Goal: Download file/media

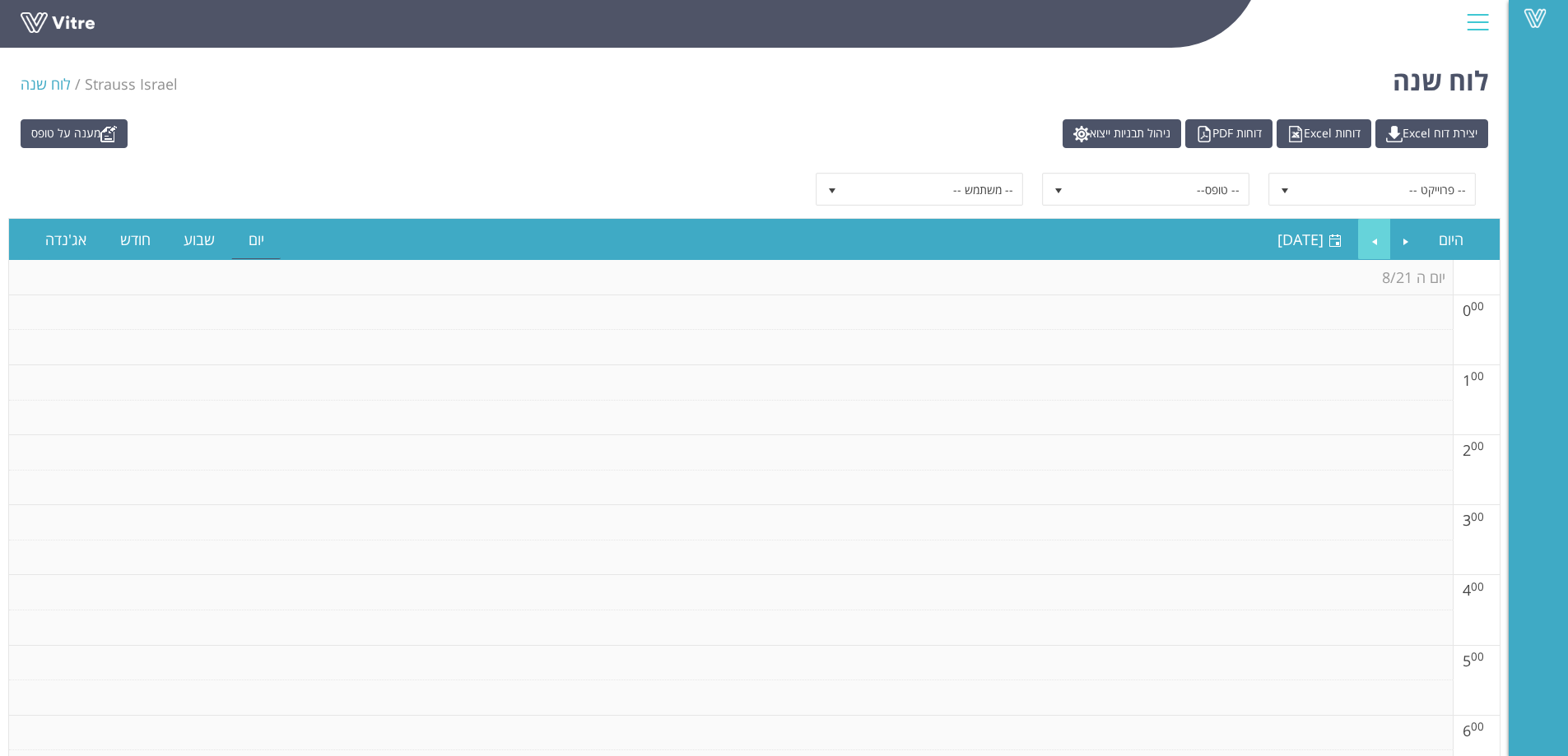
click at [1381, 240] on link "Next" at bounding box center [1374, 239] width 31 height 37
click at [1380, 240] on link "Next" at bounding box center [1374, 239] width 31 height 37
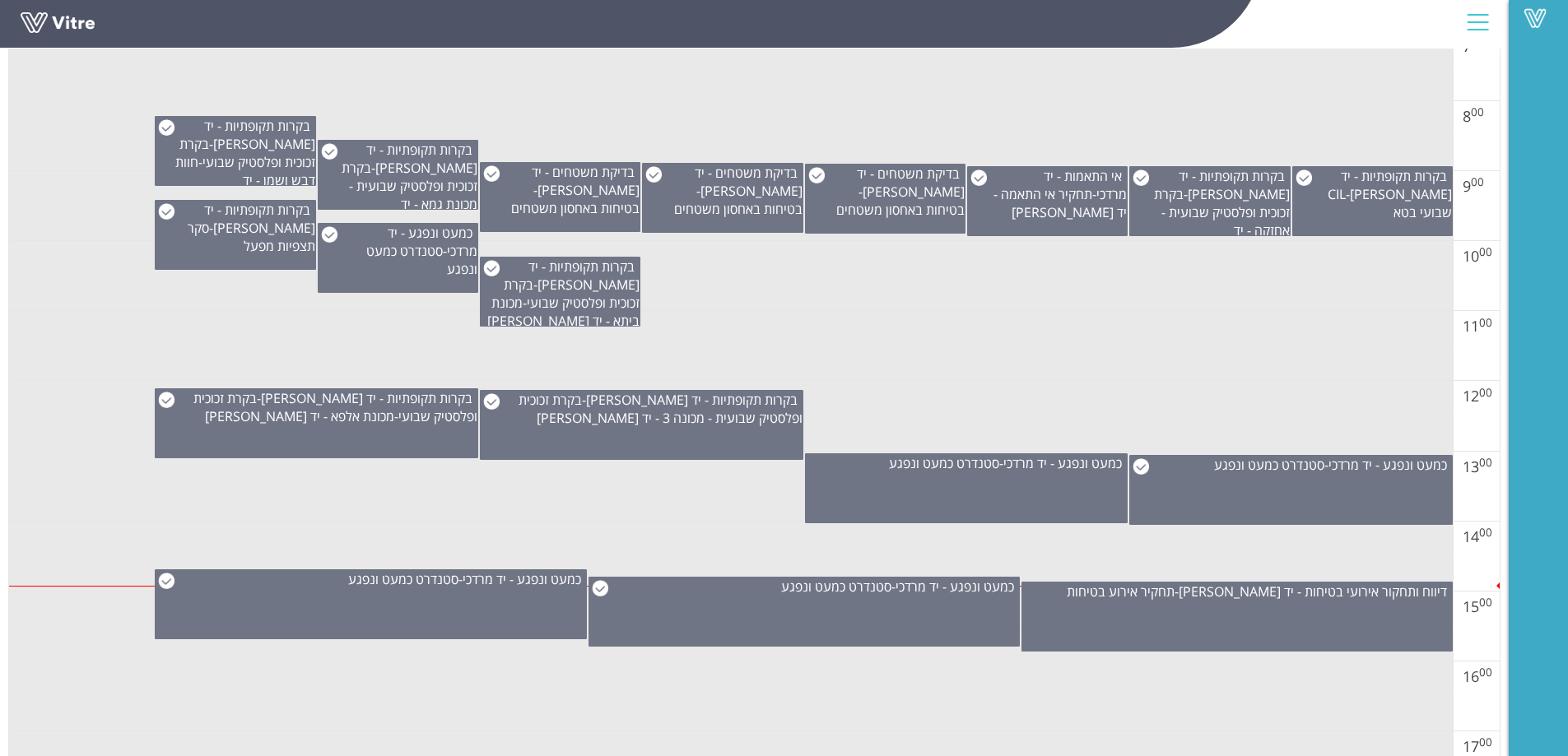
scroll to position [659, 0]
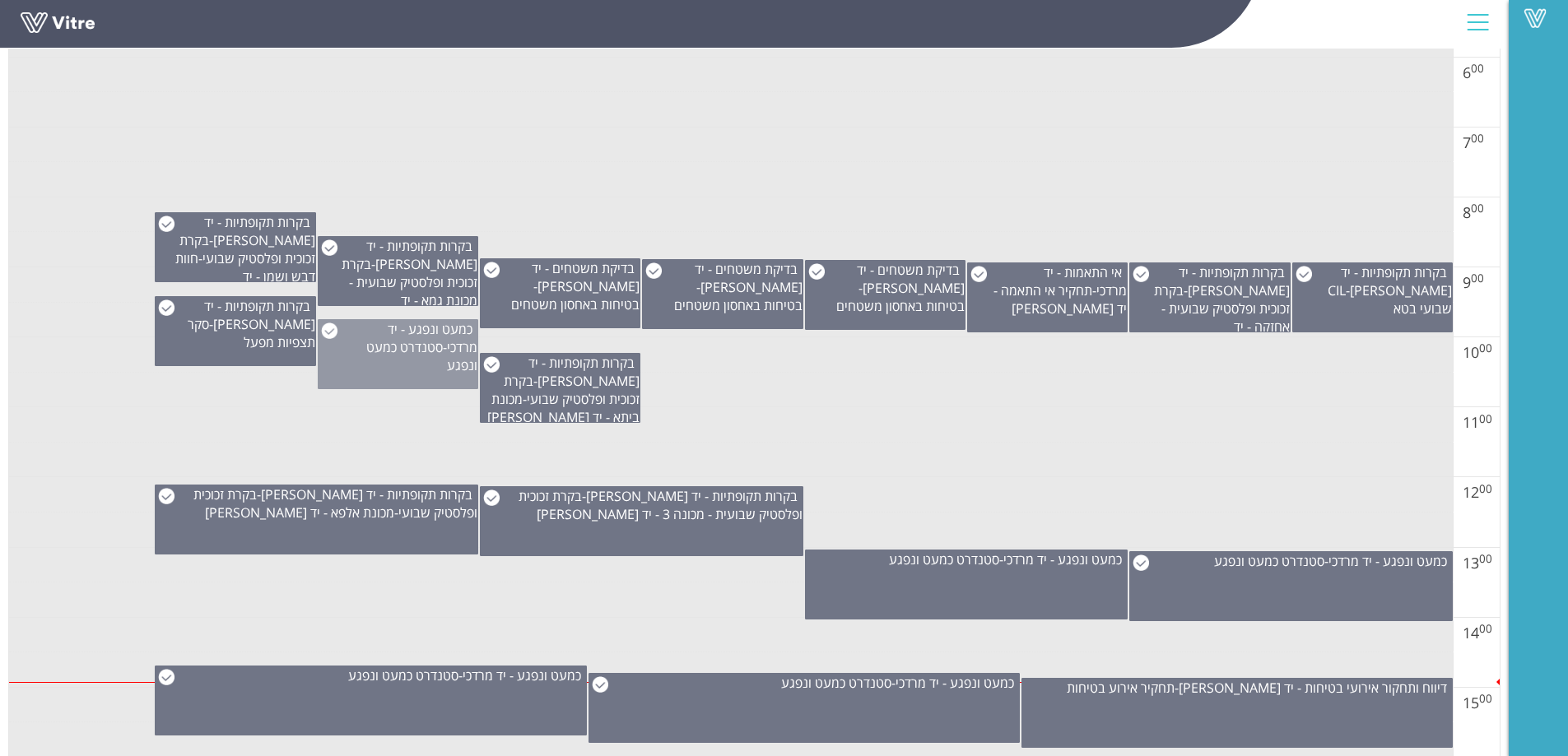
click at [421, 365] on div "כמעט ונפגע - יד [PERSON_NAME] - סטנדרט כמעט ונפגע" at bounding box center [398, 353] width 160 height 70
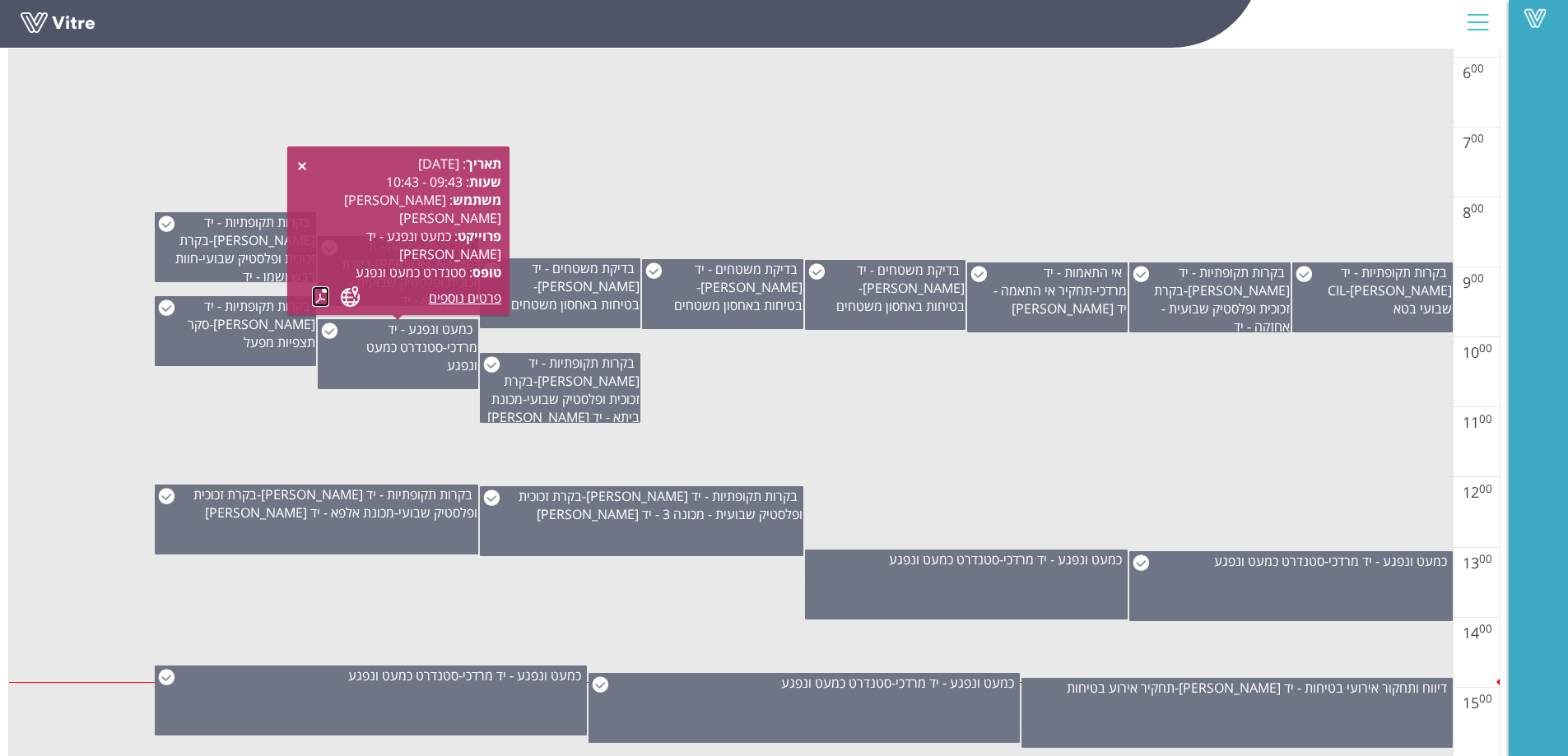
click at [320, 295] on link at bounding box center [321, 296] width 18 height 21
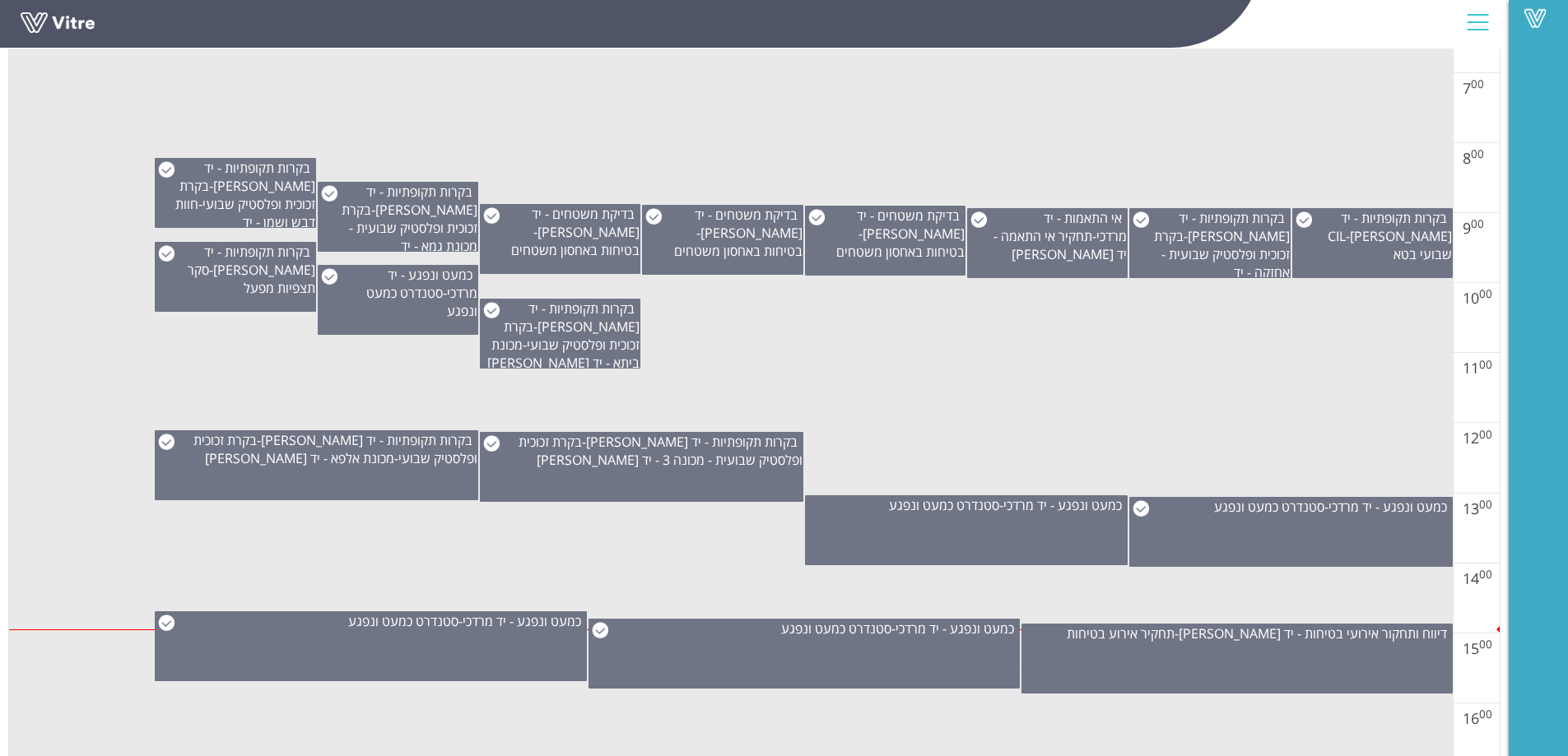
scroll to position [740, 0]
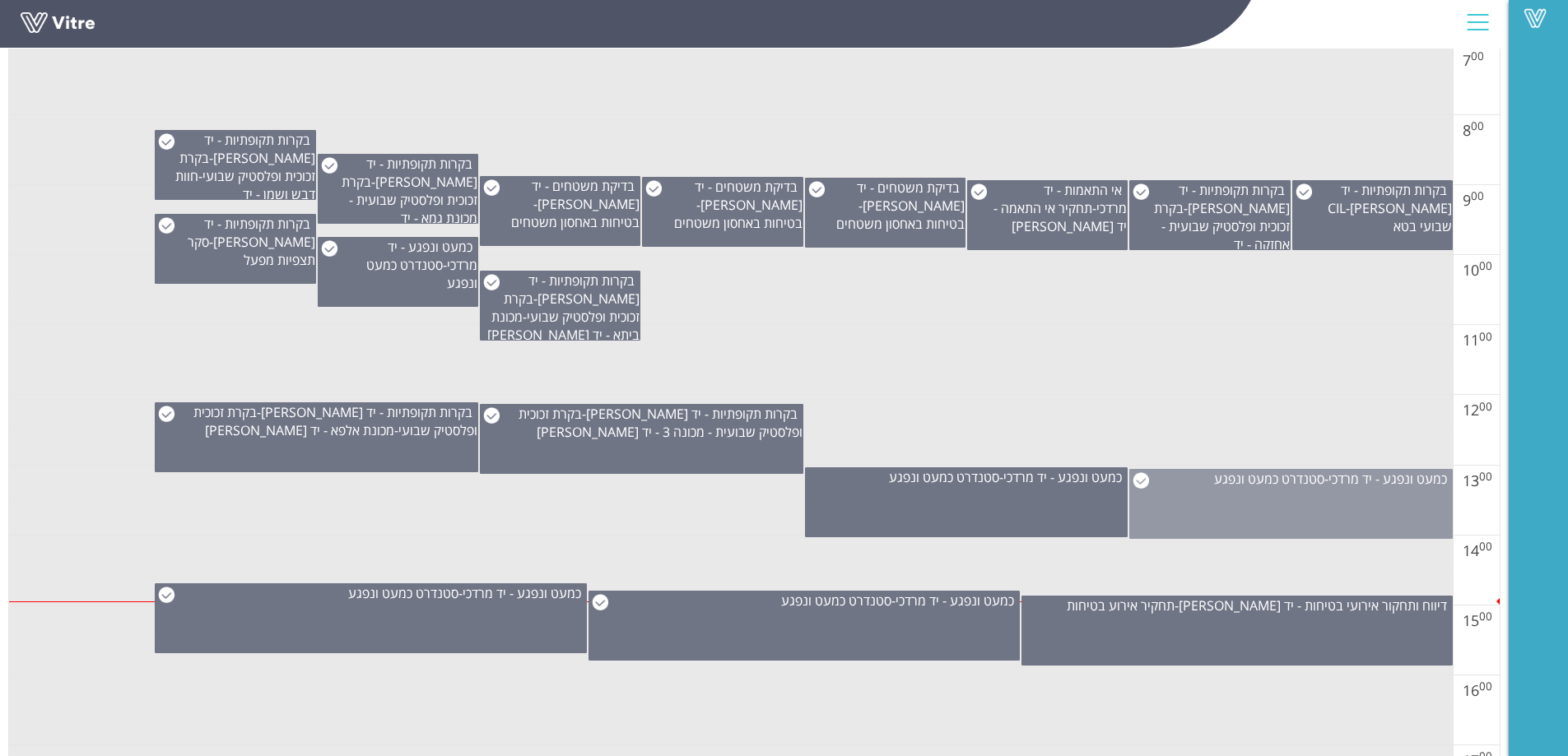
click at [1308, 491] on div "כמעט ונפגע - יד [PERSON_NAME] - סטנדרט כמעט ונפגע" at bounding box center [1290, 504] width 324 height 70
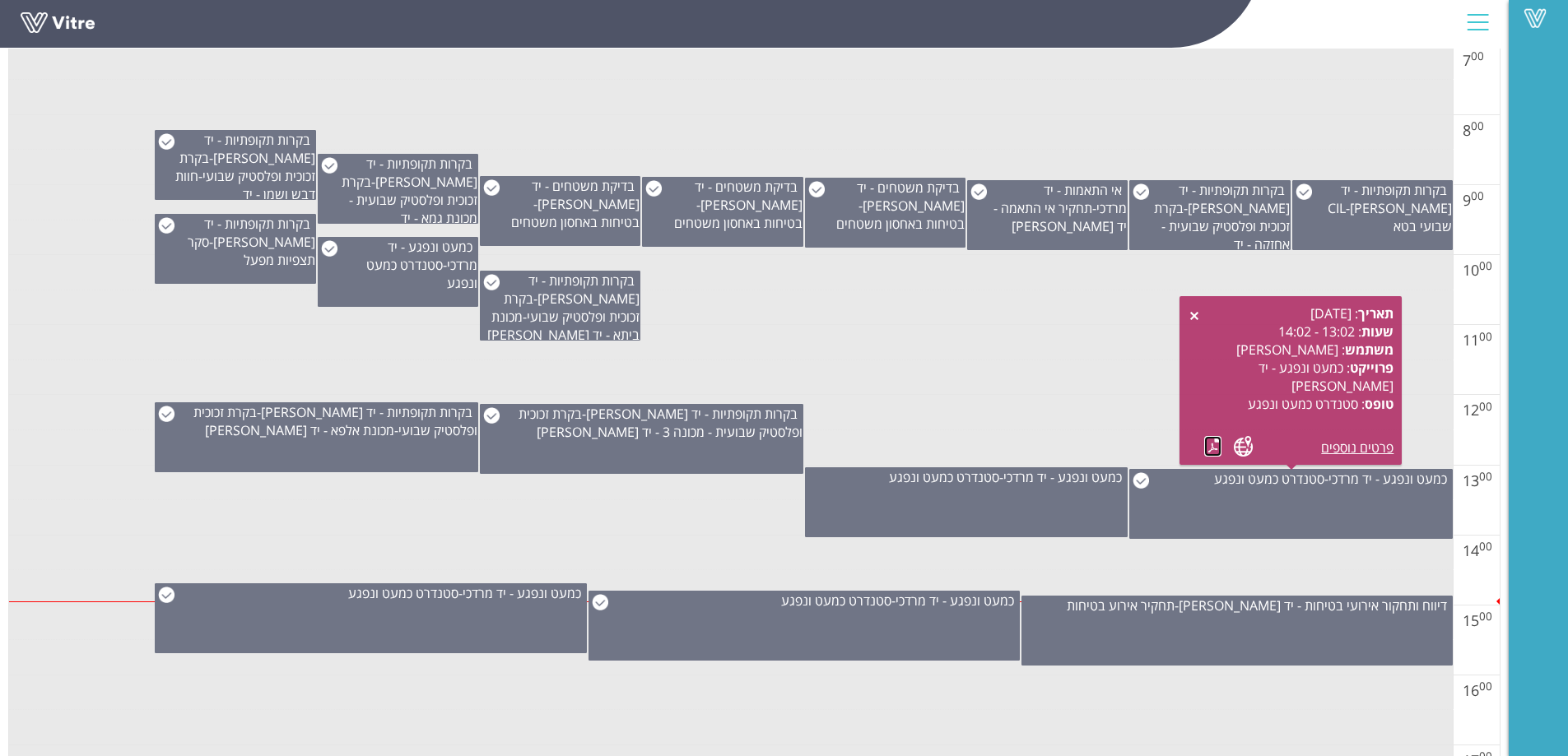
click at [1205, 440] on link at bounding box center [1213, 446] width 18 height 21
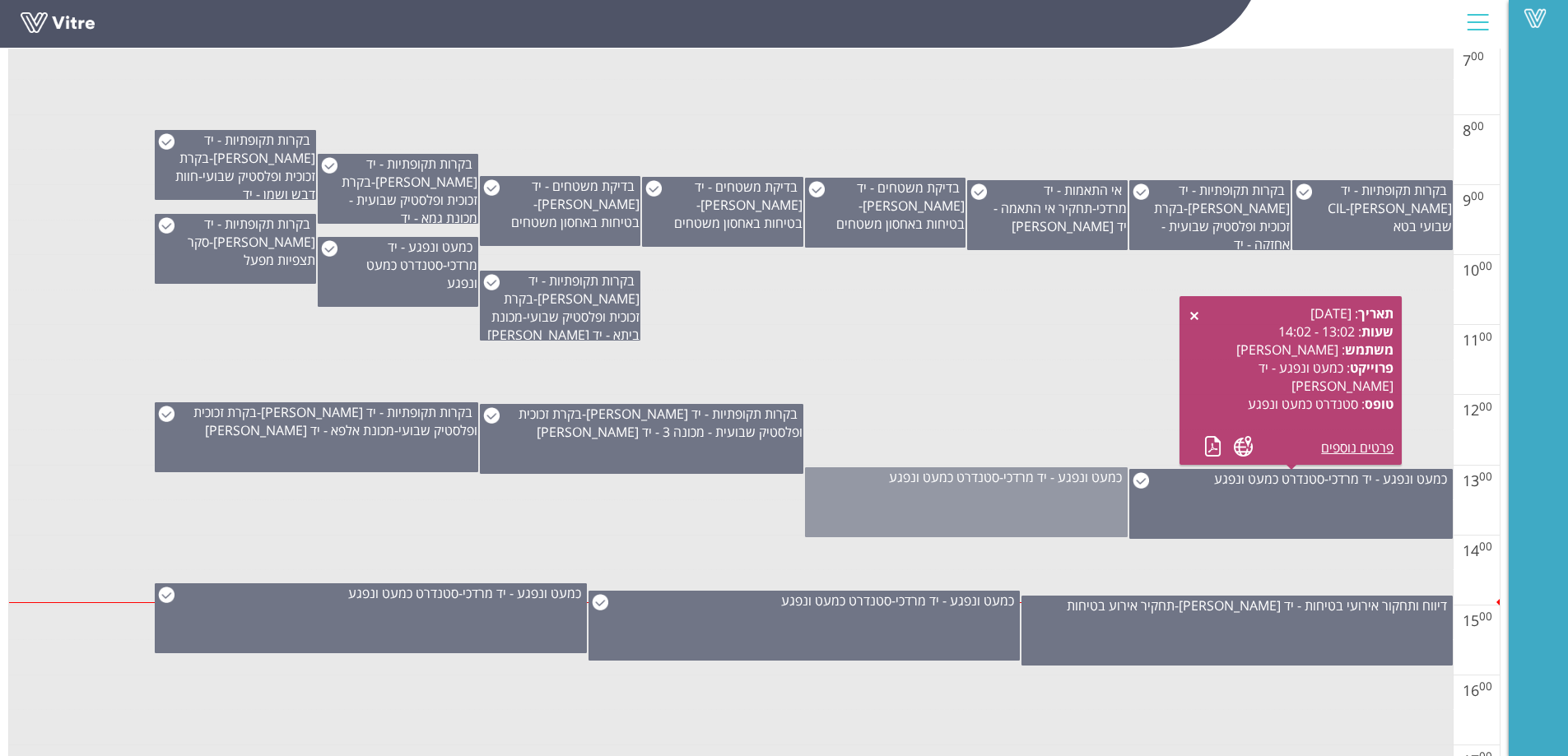
click at [956, 498] on div "כמעט ונפגע - יד [PERSON_NAME] - סטנדרט כמעט ונפגע" at bounding box center [967, 502] width 324 height 70
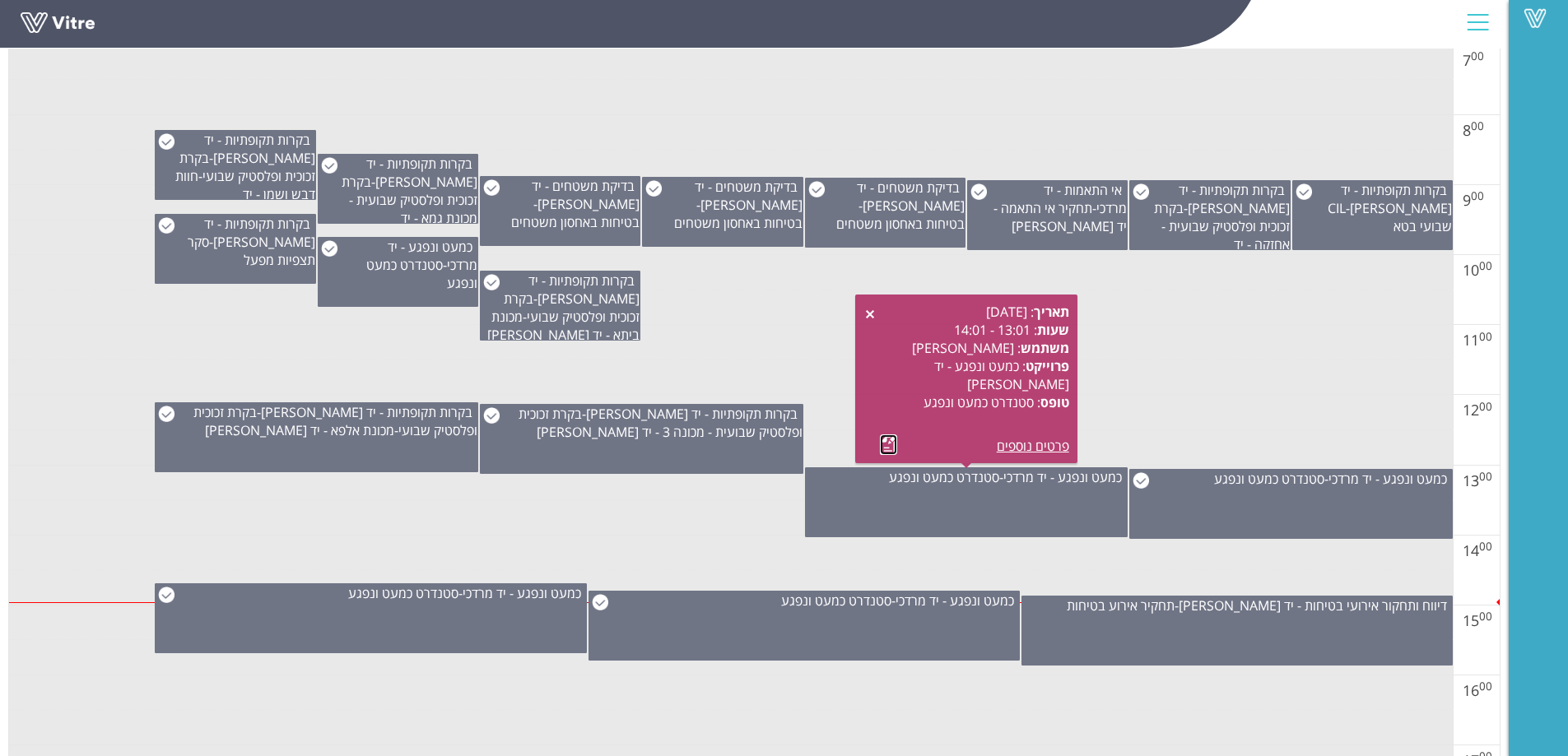
click at [886, 446] on link at bounding box center [889, 444] width 18 height 21
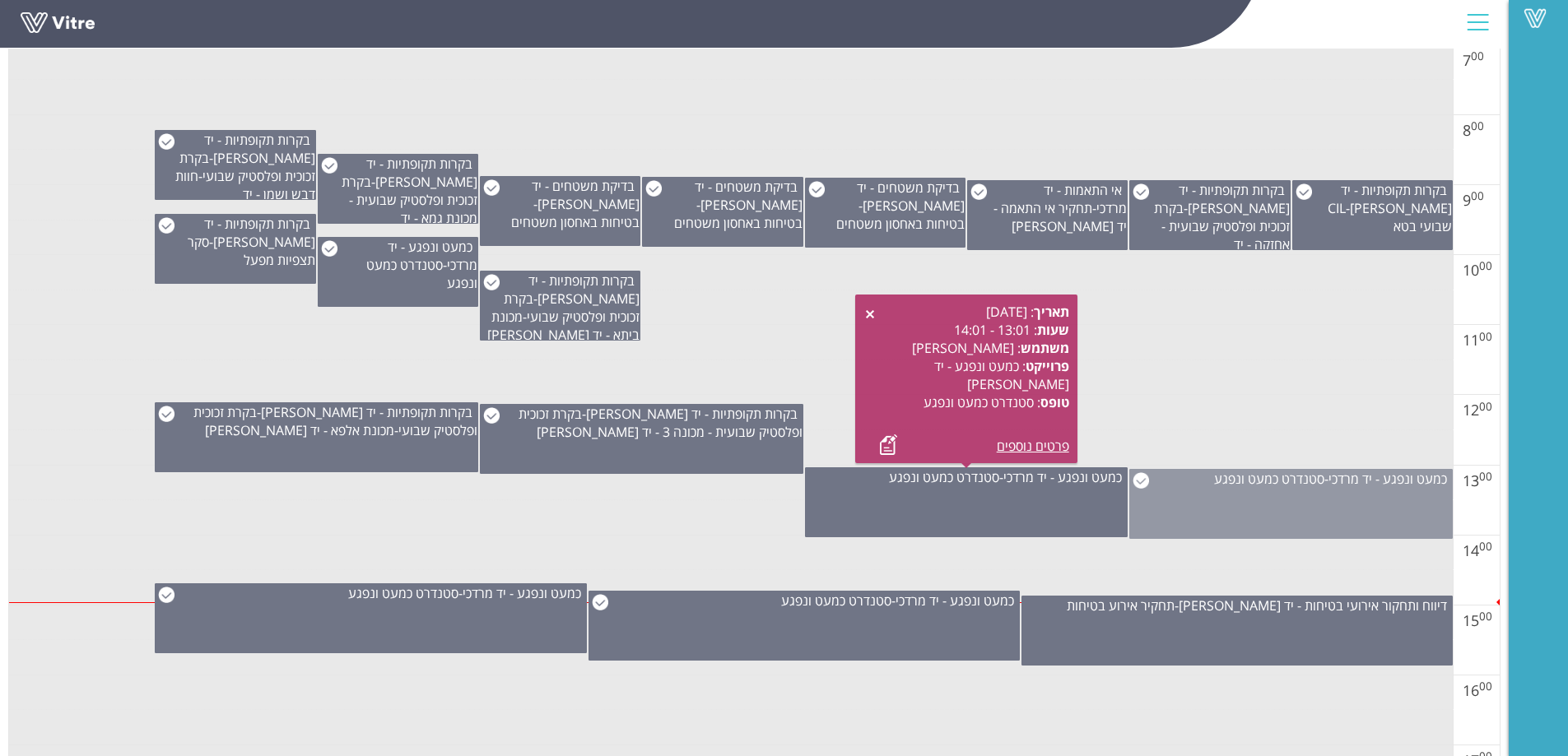
click at [1322, 504] on div "כמעט ונפגע - יד [PERSON_NAME] - סטנדרט כמעט ונפגע" at bounding box center [1290, 504] width 324 height 70
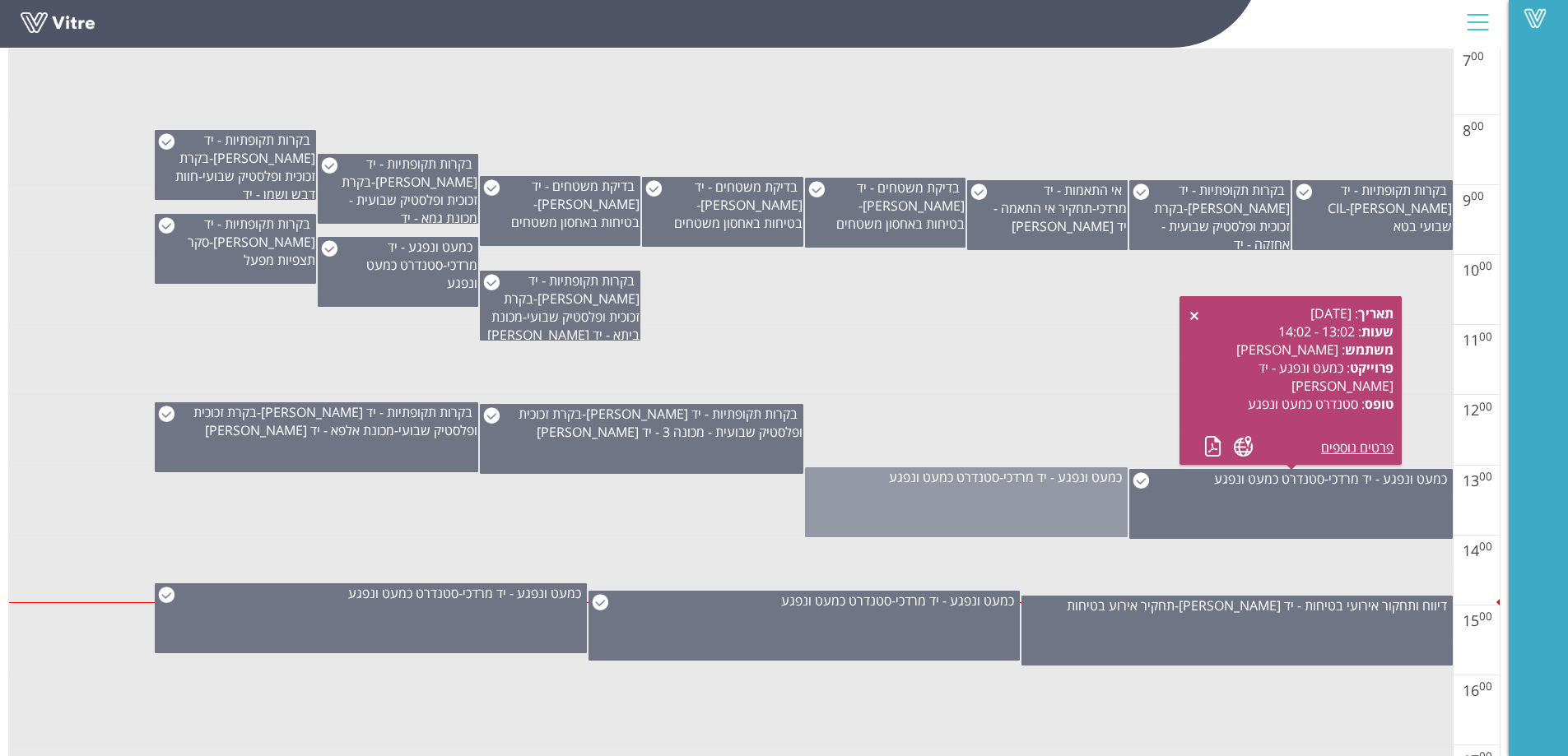
click at [1009, 504] on div "כמעט ונפגע - יד [PERSON_NAME] - סטנדרט כמעט ונפגע" at bounding box center [967, 502] width 324 height 70
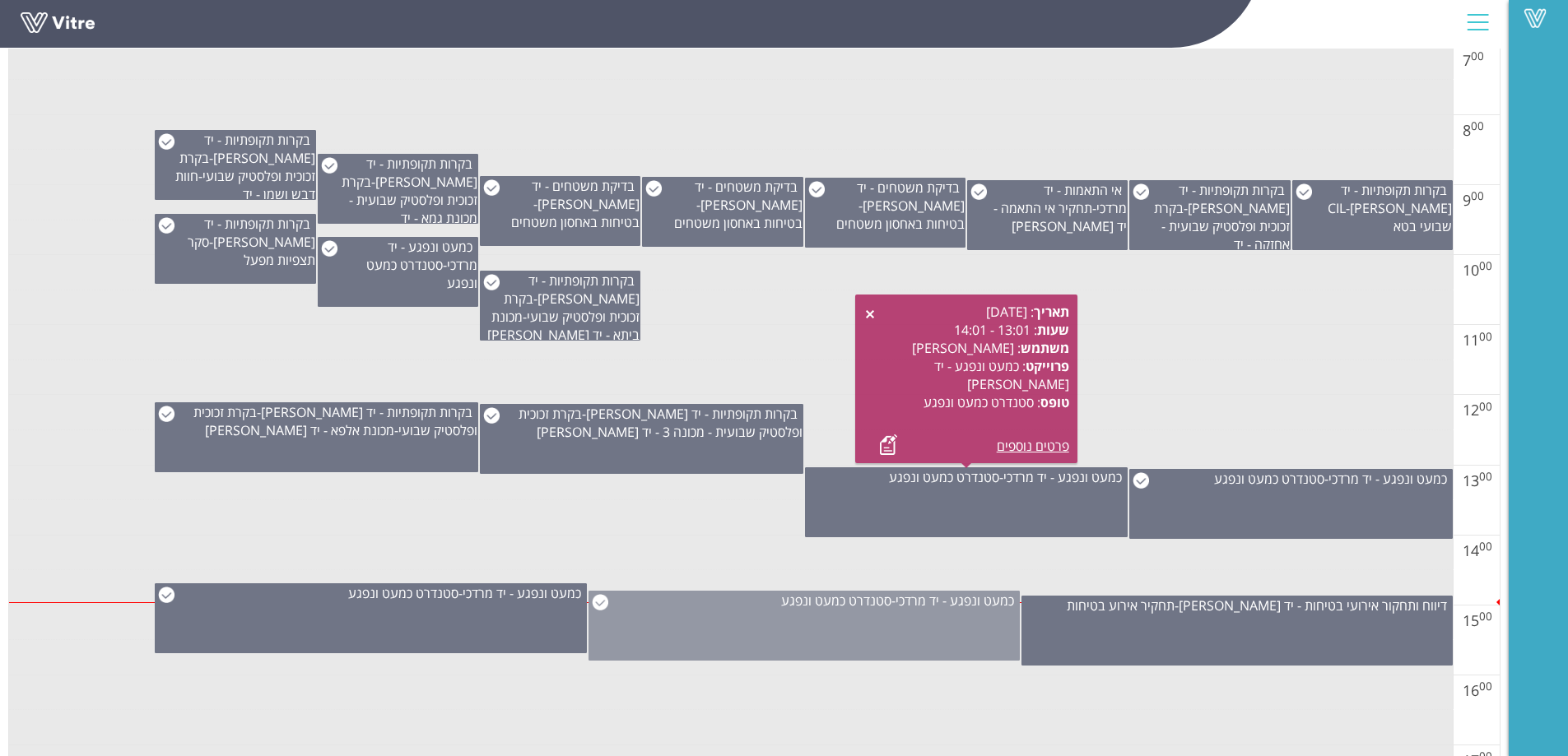
click at [911, 625] on div "כמעט ונפגע - יד [PERSON_NAME] - סטנדרט כמעט ונפגע" at bounding box center [804, 625] width 431 height 70
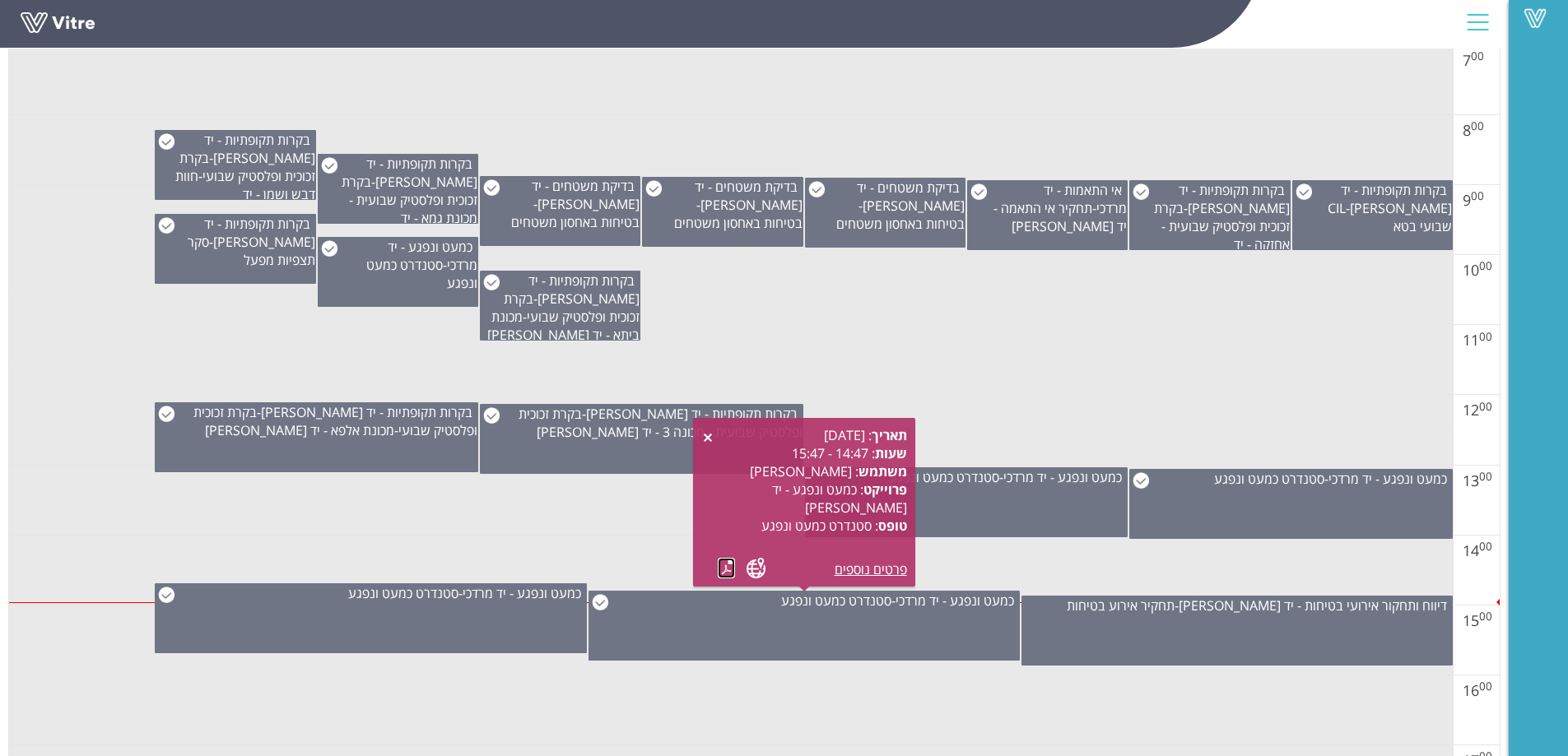
click at [724, 570] on link at bounding box center [726, 568] width 18 height 21
click at [585, 509] on td at bounding box center [730, 518] width 1443 height 35
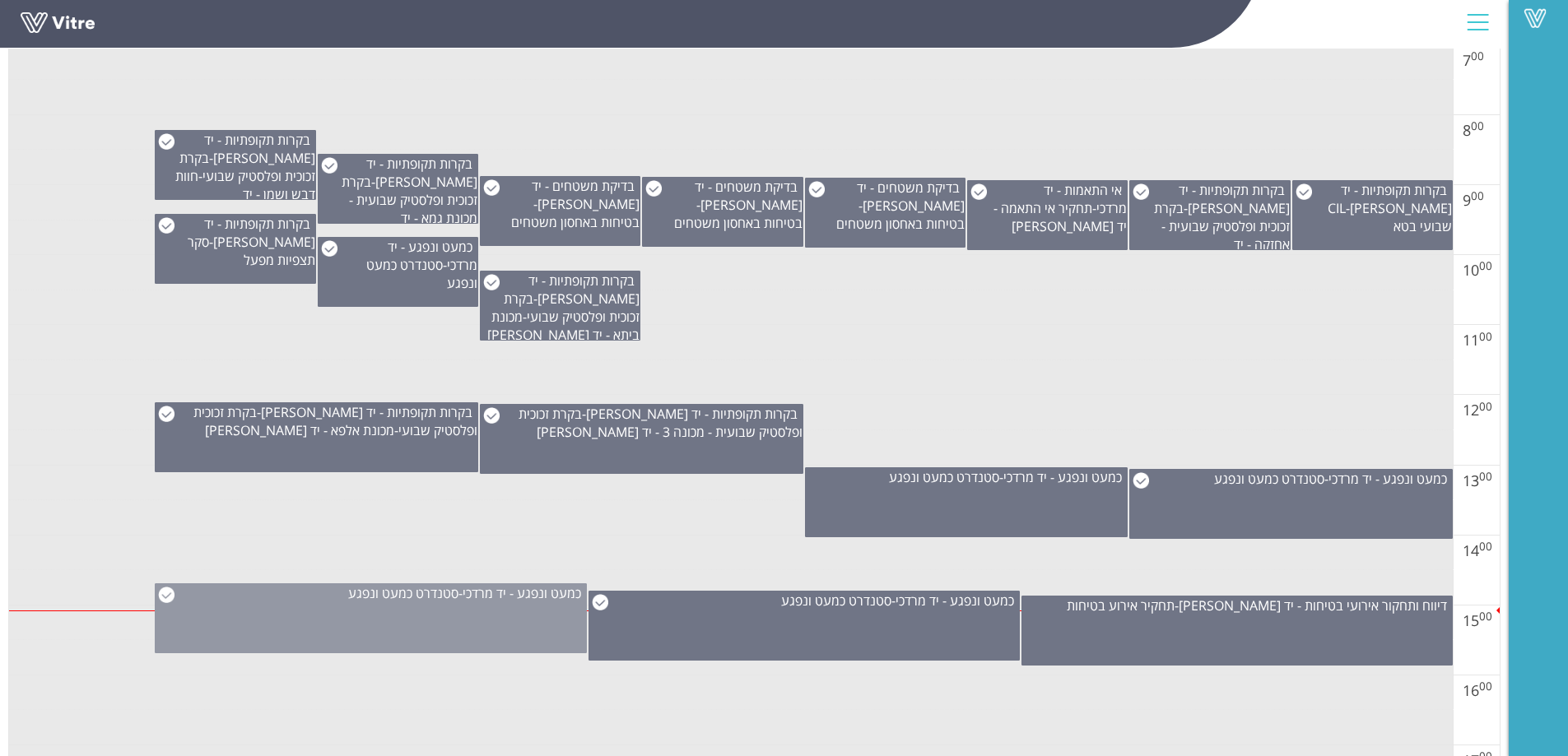
click at [323, 628] on div "כמעט ונפגע - יד [PERSON_NAME] - סטנדרט כמעט ונפגע" at bounding box center [370, 618] width 431 height 70
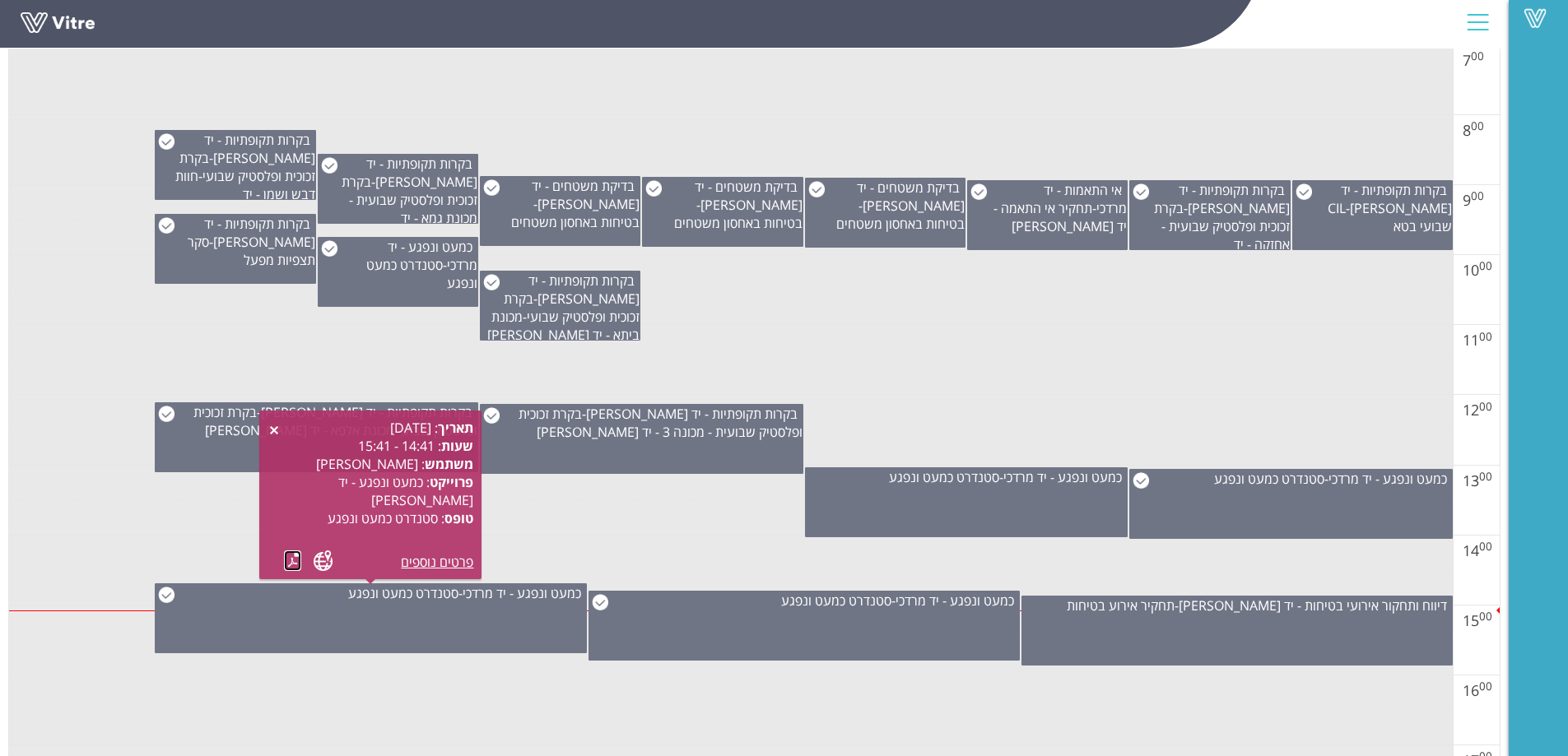
click at [288, 563] on link at bounding box center [292, 560] width 18 height 21
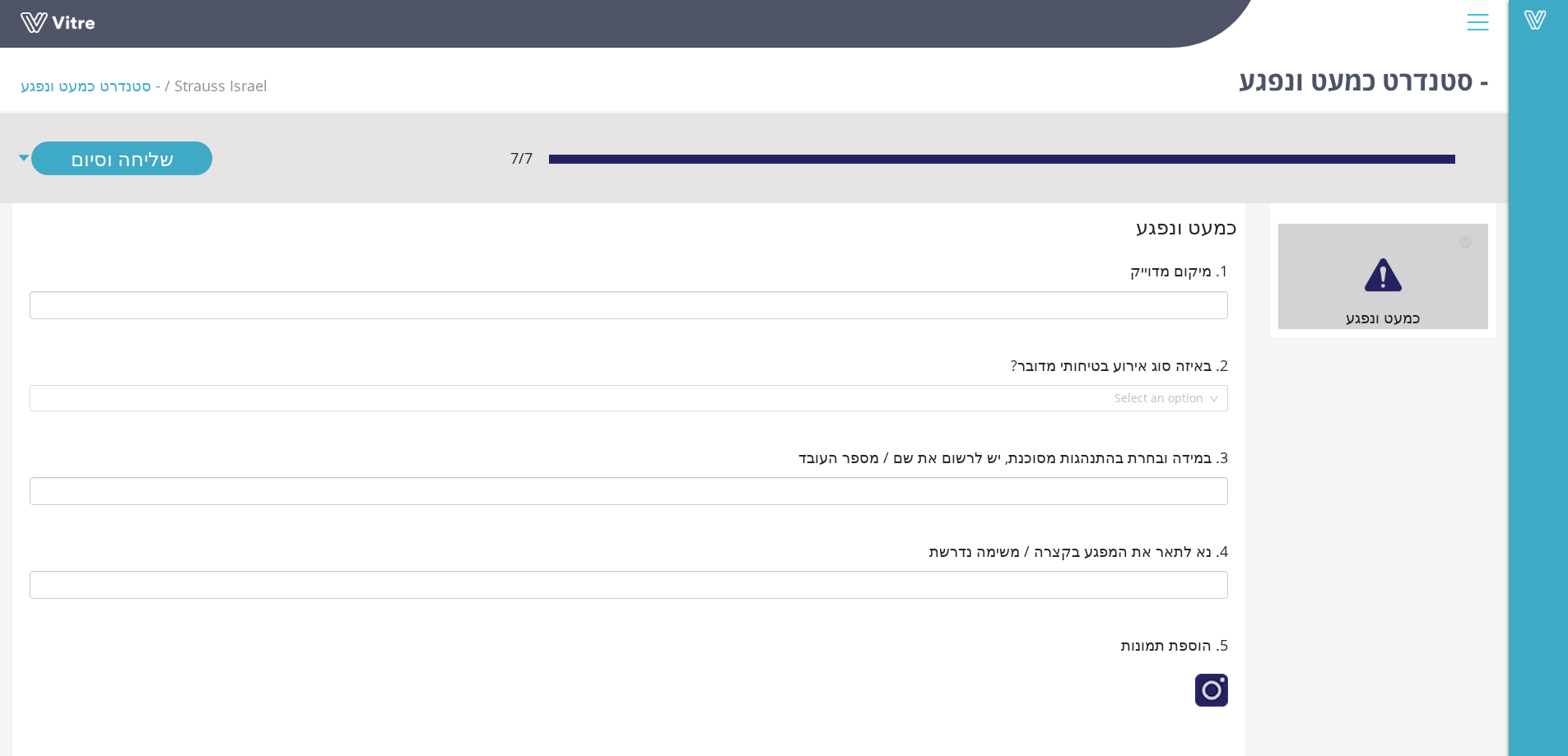
type input "M30-001 חצר קדמית"
